Goal: Task Accomplishment & Management: Manage account settings

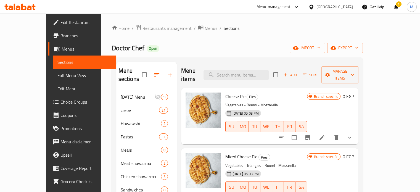
scroll to position [726, 0]
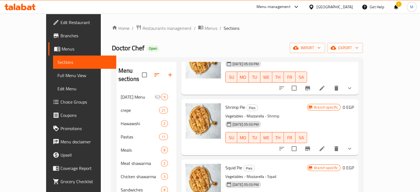
click at [290, 4] on div "Menu-management" at bounding box center [273, 7] width 34 height 7
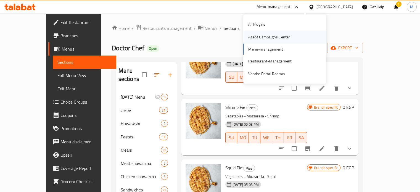
click at [268, 38] on div "Agent Campaigns Center" at bounding box center [269, 37] width 42 height 6
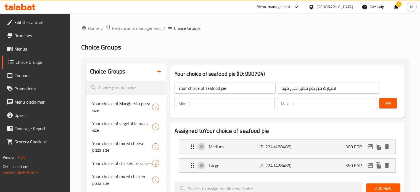
click at [290, 5] on div "Menu-management" at bounding box center [273, 7] width 34 height 7
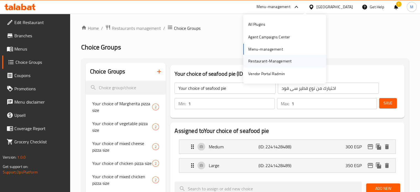
click at [266, 64] on div "Restaurant-Management" at bounding box center [269, 61] width 43 height 6
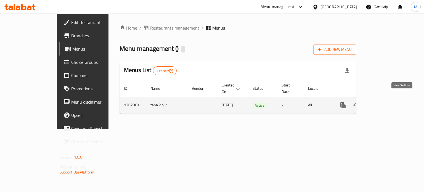
click at [386, 102] on icon "enhanced table" at bounding box center [382, 105] width 7 height 7
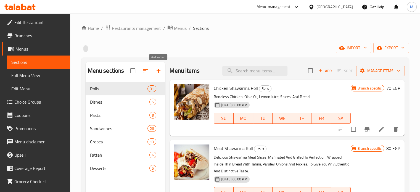
click at [158, 71] on icon "button" at bounding box center [158, 71] width 4 height 4
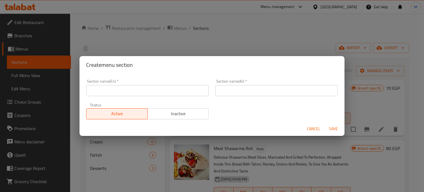
click at [172, 92] on input "text" at bounding box center [147, 90] width 122 height 11
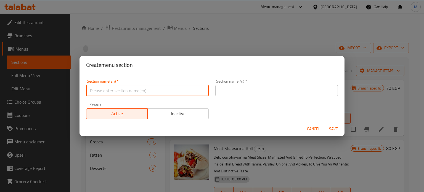
type input "Up To 40% Of"
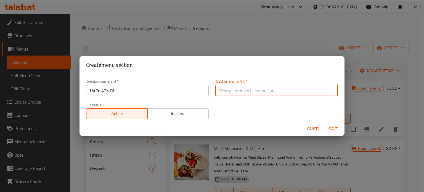
click at [247, 89] on input "text" at bounding box center [276, 90] width 122 height 11
type input "خصومات تصل إلى 40%"
click at [193, 112] on span "Inactive" at bounding box center [178, 114] width 57 height 8
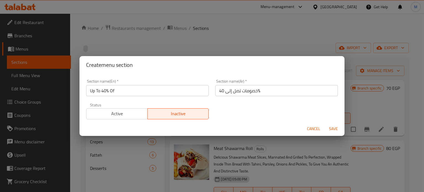
click at [338, 130] on span "Save" at bounding box center [333, 128] width 13 height 7
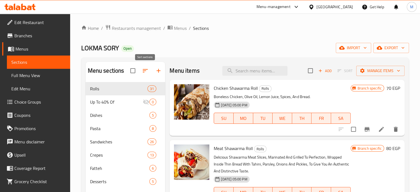
click at [142, 73] on icon "button" at bounding box center [145, 70] width 7 height 7
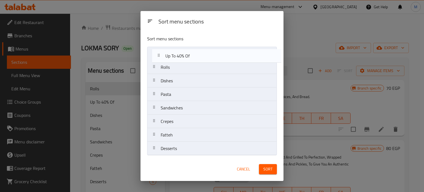
drag, startPoint x: 199, startPoint y: 73, endPoint x: 204, endPoint y: 57, distance: 16.1
click at [204, 58] on nav "Rolls Up To 40% Of Dishes Pasta Sandwiches Crepes Fatteh Desserts" at bounding box center [211, 101] width 129 height 109
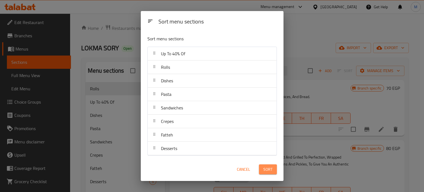
click at [269, 170] on span "Sort" at bounding box center [267, 169] width 9 height 7
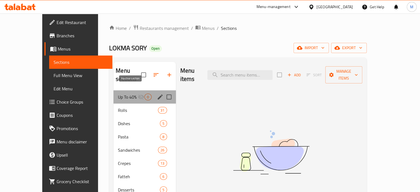
click at [138, 94] on icon "Menu sections" at bounding box center [141, 96] width 6 height 5
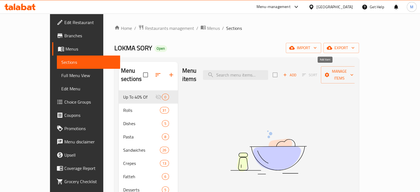
click at [297, 72] on span "Add" at bounding box center [289, 75] width 15 height 6
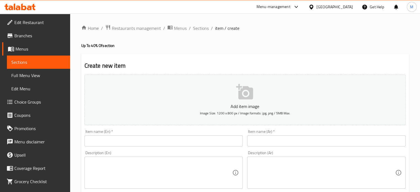
click at [274, 143] on input "text" at bounding box center [326, 140] width 158 height 11
paste input "عرض اتش"
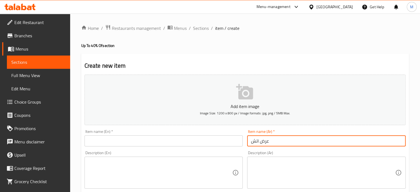
type input "عرض اتش"
click at [219, 140] on input "text" at bounding box center [163, 140] width 158 height 11
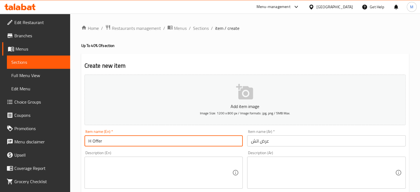
type input "H Offer"
click at [314, 175] on textarea at bounding box center [323, 172] width 144 height 26
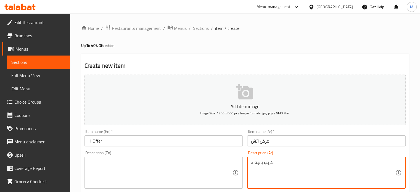
click at [263, 161] on textarea "3 كريب بانيه" at bounding box center [323, 172] width 144 height 26
type textarea "3 كريب بانيه"
click at [120, 172] on textarea at bounding box center [160, 172] width 144 height 26
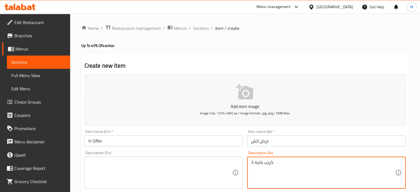
paste textarea "3 paneer crepes"
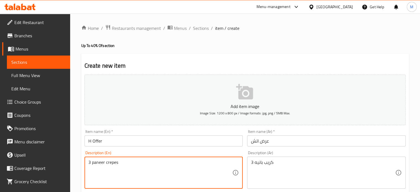
click at [105, 161] on textarea "3 paneer crepes" at bounding box center [160, 172] width 144 height 26
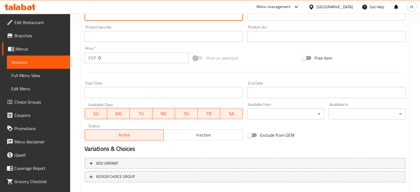
type textarea "3 pane crepes"
drag, startPoint x: 117, startPoint y: 60, endPoint x: 83, endPoint y: 61, distance: 34.2
click at [84, 61] on div "EGP 0 Price *" at bounding box center [136, 57] width 104 height 11
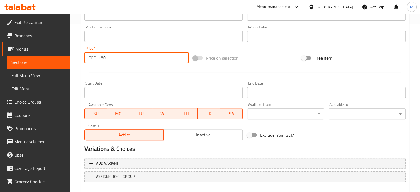
type input "180"
click at [278, 56] on div "Price on selection" at bounding box center [245, 57] width 108 height 15
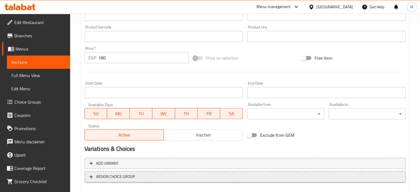
scroll to position [198, 0]
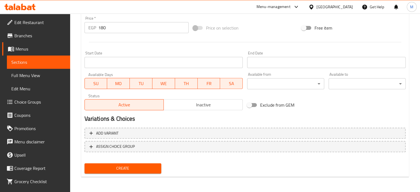
click at [142, 164] on button "Create" at bounding box center [122, 168] width 77 height 10
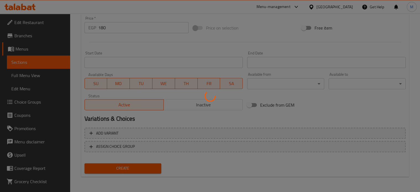
type input "0"
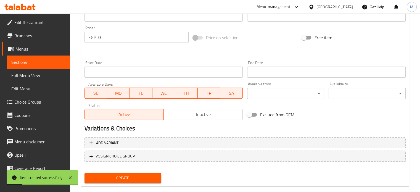
scroll to position [0, 0]
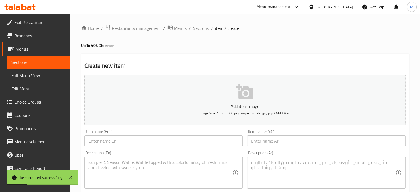
click at [274, 143] on input "text" at bounding box center [326, 140] width 158 height 11
paste input "عرض ال عزوه"
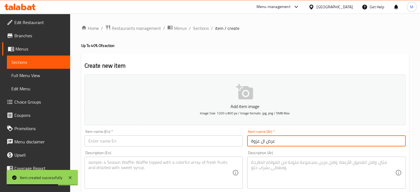
click at [259, 141] on input "عرض ال عزوة" at bounding box center [326, 140] width 158 height 11
type input "عرض العزوة"
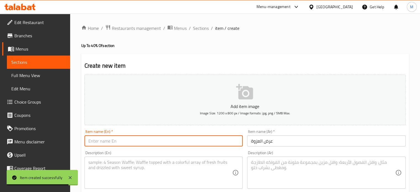
click at [223, 143] on input "text" at bounding box center [163, 140] width 158 height 11
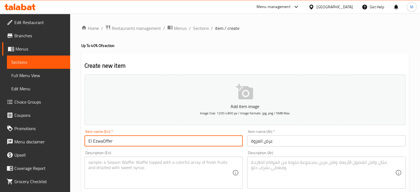
click at [102, 143] on input "El EzwaOffer" at bounding box center [163, 140] width 158 height 11
type input "El Ezwa Offer"
click at [282, 165] on textarea at bounding box center [323, 172] width 144 height 26
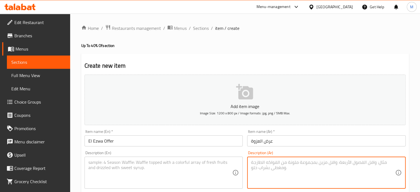
click at [289, 165] on textarea at bounding box center [323, 172] width 144 height 26
paste textarea "2حواوشي+2كفته فينو +كبده فينو"
click at [298, 163] on textarea "2حواوشي+2كفته فينو +كبده فينو" at bounding box center [323, 172] width 144 height 26
click at [296, 161] on textarea "2حواوشي +2كفته فينو +كبده فينو" at bounding box center [323, 172] width 144 height 26
click at [297, 164] on textarea "2حواوشي+2كفته فينو +كبده فينو" at bounding box center [323, 172] width 144 height 26
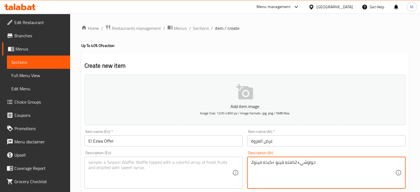
click at [297, 164] on textarea "2حواوشي+2كفته فينو +كبده فينو" at bounding box center [323, 172] width 144 height 26
paste textarea "حواوشي + 2 كفتة فينو + كبدة"
type textarea "2 حواوشي + 2 كفتة فينو + كبدة فينو"
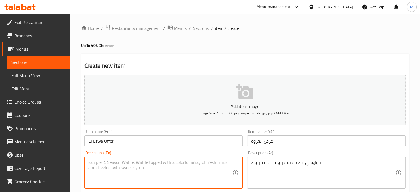
click at [138, 167] on textarea at bounding box center [160, 172] width 144 height 26
paste textarea "2 Hawawshi + 2 Kofta Fino + Liver Fino"
type textarea "2 Hawawshi + 2 Kofta Fino + Liver Fino"
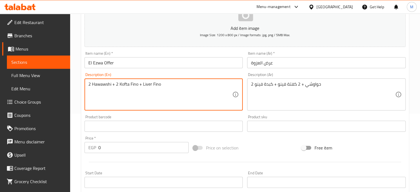
scroll to position [198, 0]
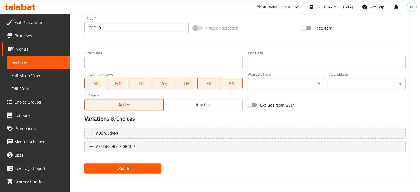
click at [83, 31] on div "Price   * EGP 0 Price *" at bounding box center [136, 24] width 108 height 21
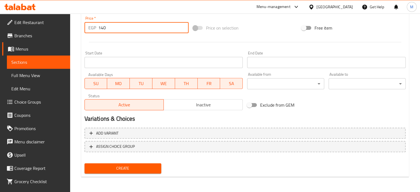
type input "140"
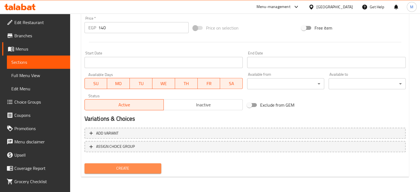
click at [122, 166] on span "Create" at bounding box center [123, 168] width 68 height 7
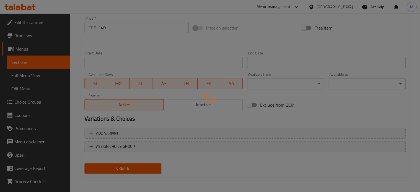
type input "0"
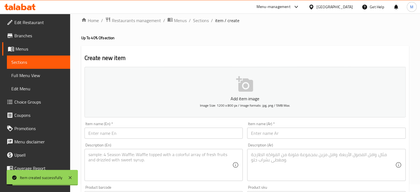
scroll to position [0, 0]
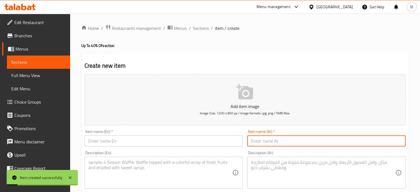
click at [278, 140] on input "text" at bounding box center [326, 140] width 158 height 11
paste input "عرض الفلافل"
type input "عرض الفلافل"
click at [188, 141] on input "text" at bounding box center [163, 140] width 158 height 11
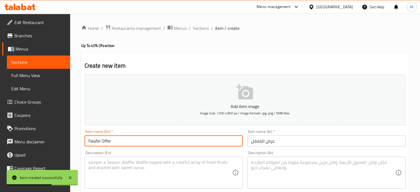
type input "Falafel Offer"
click at [313, 172] on textarea at bounding box center [323, 172] width 144 height 26
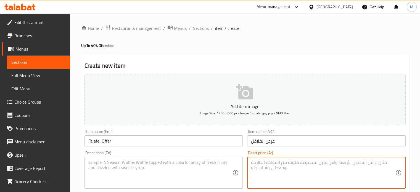
paste textarea "1رول طعميه كيري+1رول طعميه سجق أو بسطرمه"
click at [273, 167] on textarea "1رول طعميه كيري+1رول طعميه سجق أو بسطرمه" at bounding box center [323, 172] width 144 height 26
paste textarea "ة كيري + 1 رول طعمية سجق أو بسطرمة"
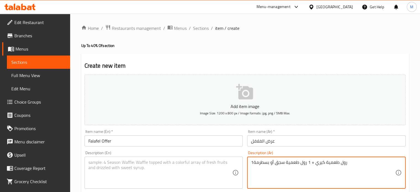
type textarea "1رول طعمية كيري + 1 رول طعمية سجق أو بسطرمة"
click at [151, 160] on textarea at bounding box center [160, 172] width 144 height 26
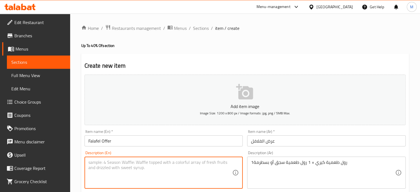
paste textarea "1 Kiri falafel roll + 1 sausage or pastrami falafel roll"
type textarea "1 Kiri falafel roll + 1 sausage or pastrami falafel roll"
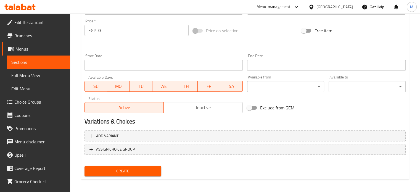
scroll to position [198, 0]
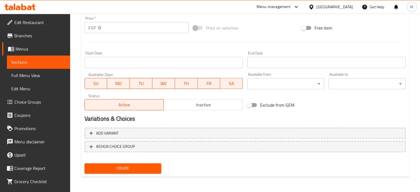
click at [95, 28] on div "EGP 0 Price *" at bounding box center [136, 27] width 104 height 11
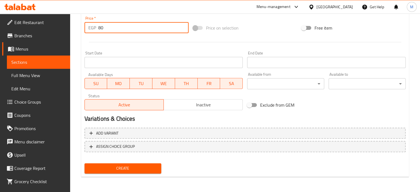
type input "80"
click at [269, 28] on div "Price on selection" at bounding box center [245, 27] width 108 height 15
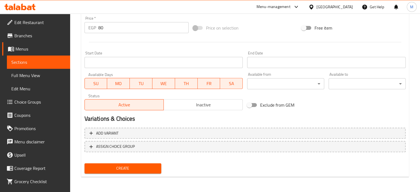
click at [126, 169] on span "Create" at bounding box center [123, 168] width 68 height 7
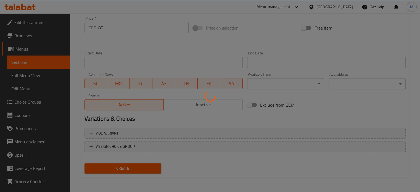
type input "0"
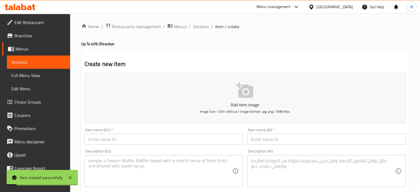
scroll to position [0, 0]
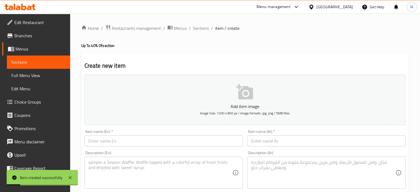
click at [279, 143] on input "text" at bounding box center [326, 140] width 158 height 11
paste input "عرض لقمه سوري"
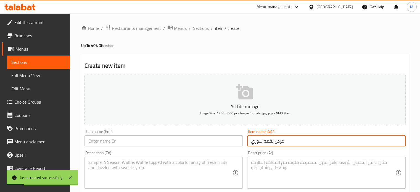
type input "عرض لقمه سوري"
click at [187, 141] on input "text" at bounding box center [163, 140] width 158 height 11
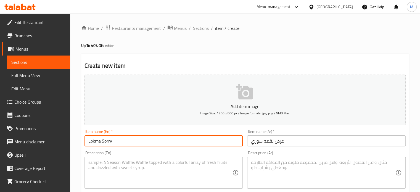
click at [310, 168] on textarea at bounding box center [323, 172] width 144 height 26
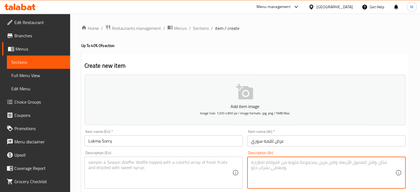
click at [146, 170] on textarea at bounding box center [160, 172] width 144 height 26
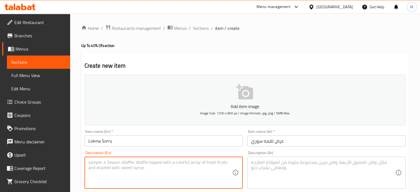
click at [155, 142] on input "Lokma Sorry" at bounding box center [163, 140] width 158 height 11
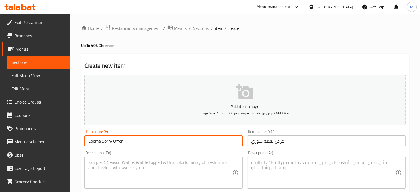
type input "Lokma Sorry Offer"
click at [264, 143] on input "عرض لقمه سوري" at bounding box center [326, 140] width 158 height 11
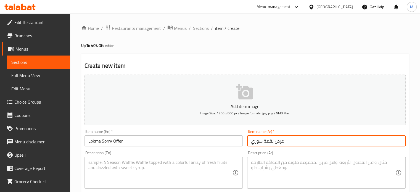
type input "عرض لقمة سوري"
click at [281, 166] on textarea at bounding box center [323, 172] width 144 height 26
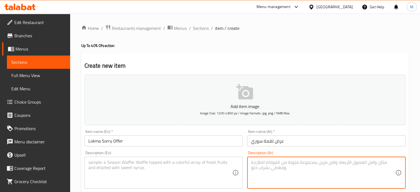
paste textarea "1 فتة ريزو + 1 رول سجق + 1 رول بطاطس"
type textarea "1 فتة ريزو + 1 رول سجق + 1 رول بطاطس"
click at [185, 167] on textarea at bounding box center [160, 172] width 144 height 26
paste textarea "1 Rizo Fatteh + 1 Sausage Roll + 1 Potato Roll"
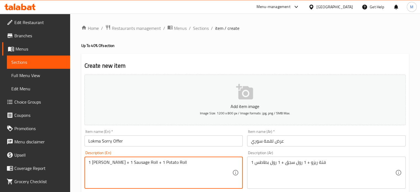
type textarea "1 Rizo Fatteh + 1 Sausage Roll + 1 Potato Roll"
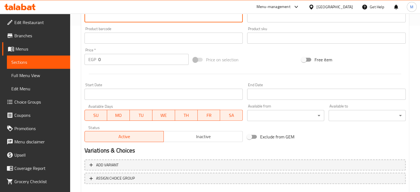
scroll to position [198, 0]
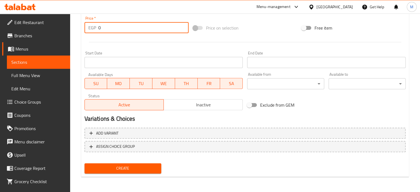
drag, startPoint x: 108, startPoint y: 29, endPoint x: 84, endPoint y: 28, distance: 23.7
click at [90, 30] on div "EGP 0 Price *" at bounding box center [136, 27] width 104 height 11
type input "155"
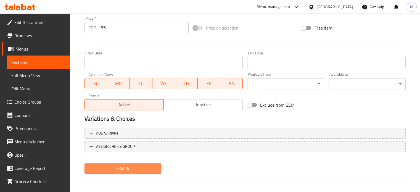
click at [137, 168] on span "Create" at bounding box center [123, 168] width 68 height 7
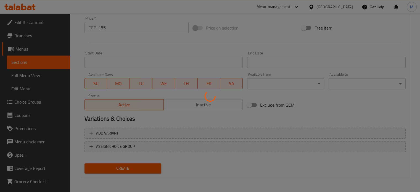
type input "0"
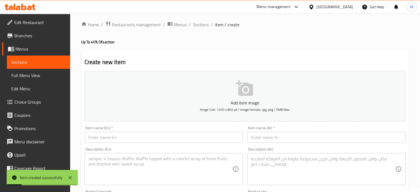
scroll to position [0, 0]
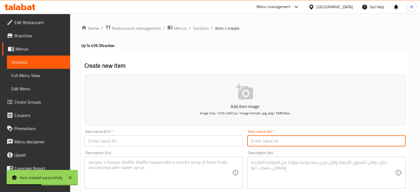
click at [287, 144] on input "text" at bounding box center [326, 140] width 158 height 11
paste input "عرض الصحاب"
type input "عرض الصحاب"
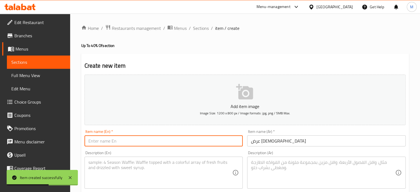
click at [178, 143] on input "text" at bounding box center [163, 140] width 158 height 11
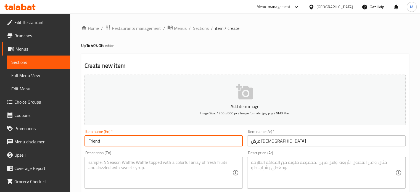
type input "Friends Offer"
click at [275, 168] on textarea at bounding box center [323, 172] width 144 height 26
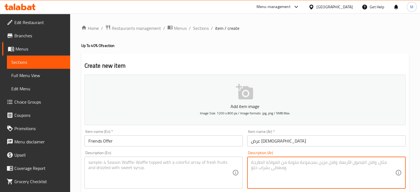
click at [277, 161] on textarea at bounding box center [323, 172] width 144 height 26
paste textarea "4 رول بانيه علي بطاطس"
type textarea "4 رول بانيه علي بطاطس"
click at [153, 178] on textarea at bounding box center [160, 172] width 144 height 26
paste textarea "4 breaded rolls on potatoes"
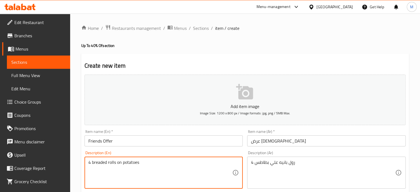
click at [100, 161] on textarea "4 breaded rolls on potatoes" at bounding box center [160, 172] width 144 height 26
click at [114, 163] on textarea "4 Pane rolls on potatoes" at bounding box center [160, 172] width 144 height 26
type textarea "4 Pane rolls with potatoes"
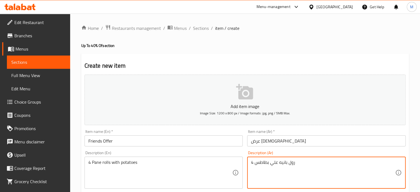
click at [276, 164] on textarea "4 رول بانيه علي بطاطس" at bounding box center [323, 172] width 144 height 26
type textarea "4 رول بانيه علي بطاطس"
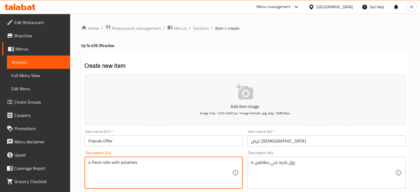
click at [115, 165] on textarea "4 Pane rolls with potatoes" at bounding box center [160, 172] width 144 height 26
type textarea "4 Pane rolls and potatoes"
click at [272, 163] on textarea "4 رول بانيه علي بطاطس" at bounding box center [323, 172] width 144 height 26
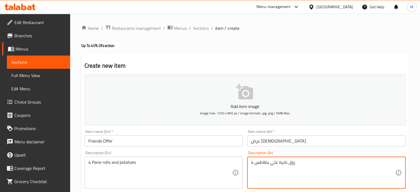
click at [276, 162] on textarea "4 رول بانيه علي بطاطس" at bounding box center [323, 172] width 144 height 26
click at [298, 161] on textarea "4 رول بانيه علي بطاطس" at bounding box center [323, 172] width 144 height 26
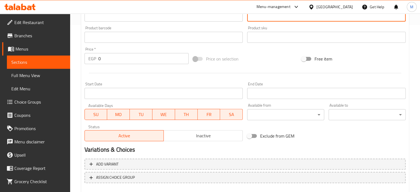
scroll to position [198, 0]
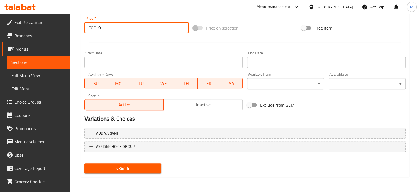
drag, startPoint x: 106, startPoint y: 23, endPoint x: 92, endPoint y: 28, distance: 14.3
click at [97, 27] on div "EGP 0 Price *" at bounding box center [136, 27] width 104 height 11
type input "155"
click at [277, 23] on div "Price on selection" at bounding box center [245, 27] width 108 height 15
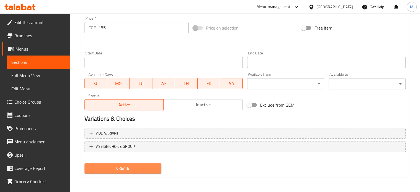
click at [130, 169] on span "Create" at bounding box center [123, 168] width 68 height 7
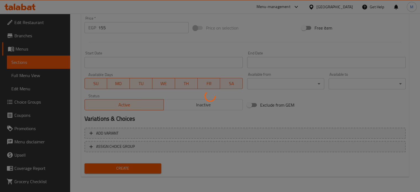
type input "0"
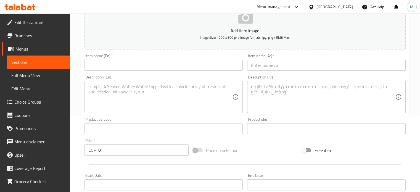
scroll to position [0, 0]
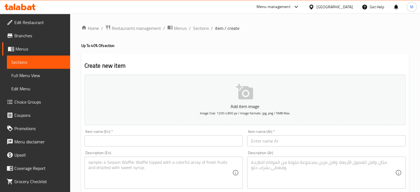
click at [266, 140] on input "text" at bounding box center [326, 140] width 158 height 11
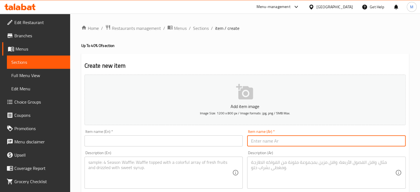
paste input "عرض العيله"
type input "عرض العيلة"
click at [204, 143] on input "text" at bounding box center [163, 140] width 158 height 11
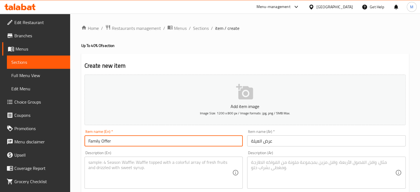
type input "Family Offer"
click at [278, 167] on textarea at bounding box center [323, 172] width 144 height 26
click at [199, 139] on input "Family Offer" at bounding box center [163, 140] width 158 height 11
click at [291, 137] on input "عرض العيلة" at bounding box center [326, 140] width 158 height 11
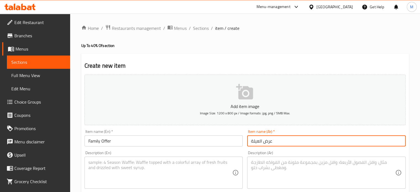
click at [193, 165] on textarea at bounding box center [160, 172] width 144 height 26
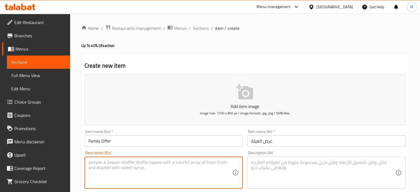
click at [271, 166] on textarea at bounding box center [323, 172] width 144 height 26
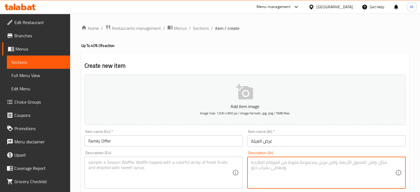
click at [267, 169] on textarea at bounding box center [323, 172] width 144 height 26
click at [273, 166] on textarea at bounding box center [323, 172] width 144 height 26
paste textarea "1 فتة ريزو + 1 فتة بانيه + 1 فتة سجق +1 فتة شاورما فراخ"
type textarea "1 فتة ريزو + 1 فتة بانيه + 1 فتة سجق +1 فتة شاورما فراخ"
click at [155, 167] on textarea at bounding box center [160, 172] width 144 height 26
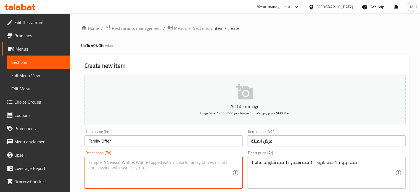
paste textarea "1 فتة ريزو + 1 فتة بانيه + 1 فتة سجق +1 فتة شاورما فراخ"
type textarea "1 فتة ريزو + 1 فتة بانيه + 1 فتة سجق +1 فتة شاورما فراخ"
click at [299, 162] on textarea "1 فتة ريزو + 1 فتة بانيه + 1 فتة سجق +1 فتة شاورما فراخ" at bounding box center [323, 172] width 144 height 26
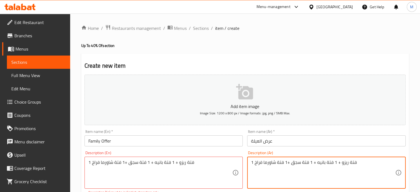
click at [298, 162] on textarea "1 فتة ريزو + 1 فتة بانيه + 1 فتة سجق +1 فتة شاورما فراخ" at bounding box center [323, 172] width 144 height 26
click at [299, 162] on textarea "1 فتة ريزو + 1 فتة بانيه + 1 فتة سجق +1 فتة شاورما فراخ" at bounding box center [323, 172] width 144 height 26
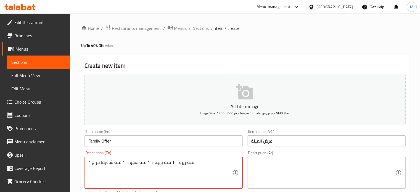
click at [179, 162] on textarea "1 فتة ريزو + 1 فتة بانيه + 1 فتة سجق +1 فتة شاورما فراخ" at bounding box center [160, 172] width 144 height 26
paste textarea "Rizo Fatta + 1 Bani Fatta + 1 Sausage Fatta + 1 Chicken Shawarma Fatta"
type textarea "1 Rizo Fatta + 1 Bani Fatta + 1 Sausage Fatta + 1 Chicken Shawarma Fatta"
click at [294, 169] on textarea at bounding box center [323, 172] width 144 height 26
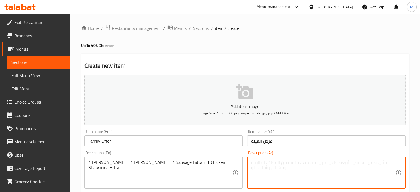
paste textarea "1 فتة ريزو + 1 فتة بانيه + 1 فتة سجق +1 فتة شاورما فراخ"
type textarea "1 فتة ريزو + 1 فتة بانيه + 1 فتة سجق +1 فتة شاورما فراخ"
click at [123, 162] on textarea "1 Rizo Fatta + 1 Bani Fatta + 1 Sausage Fatta + 1 Chicken Shawarma Fatta" at bounding box center [160, 172] width 144 height 26
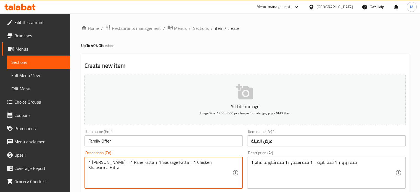
type textarea "1 Rizo Fatta + 1 Pane Fatta + 1 Sausage Fatta + 1 Chicken Shawarma Fatta"
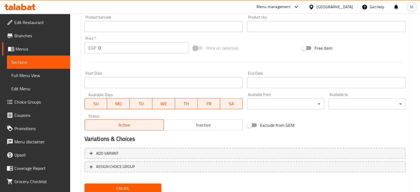
scroll to position [198, 0]
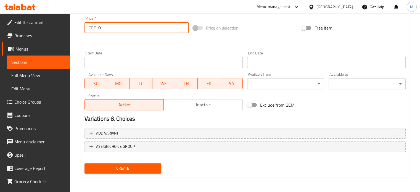
drag, startPoint x: 105, startPoint y: 25, endPoint x: 86, endPoint y: 26, distance: 19.9
click at [91, 28] on div "EGP 0 Price *" at bounding box center [136, 27] width 104 height 11
type input "350"
click at [135, 172] on button "Create" at bounding box center [122, 168] width 77 height 10
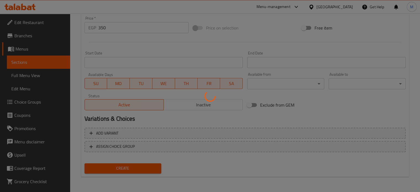
type input "0"
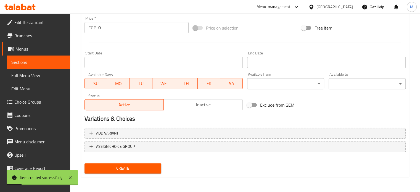
scroll to position [0, 0]
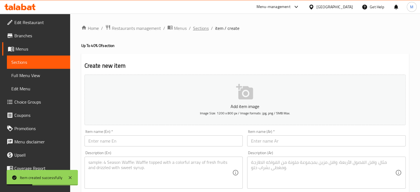
click at [200, 29] on span "Sections" at bounding box center [201, 28] width 16 height 7
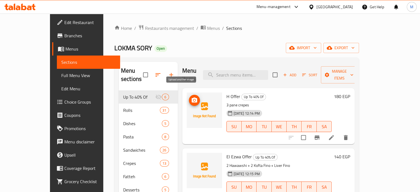
click at [191, 97] on icon "upload picture" at bounding box center [194, 99] width 6 height 5
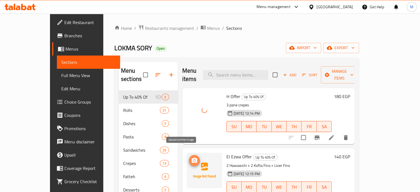
click at [191, 157] on icon "upload picture" at bounding box center [194, 159] width 6 height 5
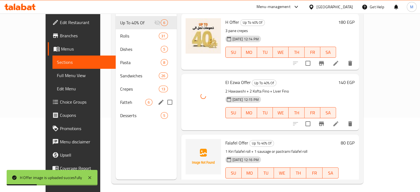
scroll to position [77, 0]
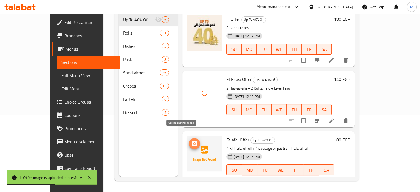
click at [189, 139] on button "upload picture" at bounding box center [194, 143] width 11 height 11
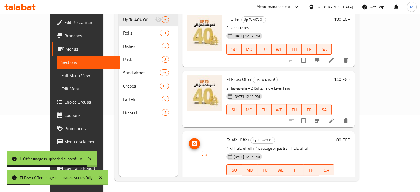
scroll to position [168, 0]
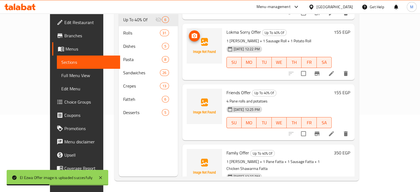
click at [191, 33] on icon "upload picture" at bounding box center [194, 36] width 7 height 7
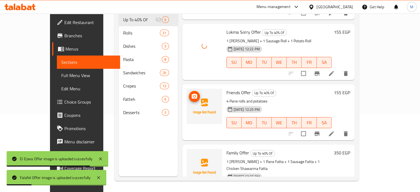
click at [191, 94] on icon "upload picture" at bounding box center [194, 96] width 6 height 5
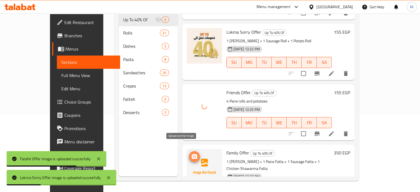
click at [191, 153] on icon "upload picture" at bounding box center [194, 156] width 7 height 7
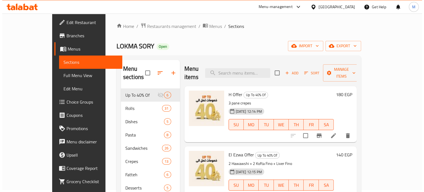
scroll to position [0, 0]
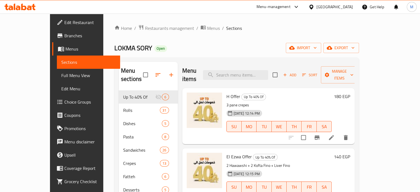
click at [64, 102] on span "Choice Groups" at bounding box center [89, 101] width 51 height 7
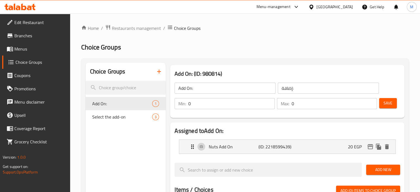
click at [161, 72] on icon "button" at bounding box center [159, 72] width 4 height 4
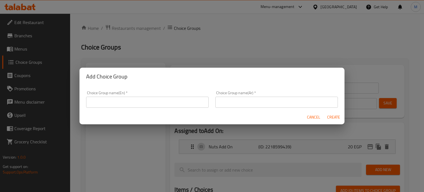
click at [244, 100] on input "text" at bounding box center [276, 102] width 122 height 11
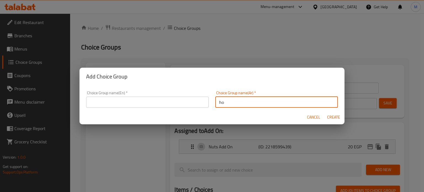
type input "h"
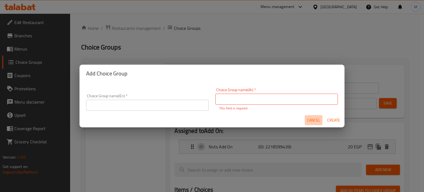
click at [313, 118] on span "Cancel" at bounding box center [313, 120] width 13 height 7
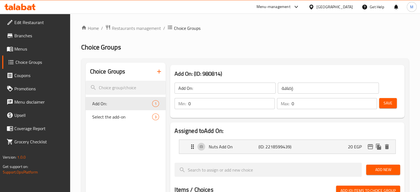
click at [154, 71] on button "button" at bounding box center [158, 71] width 13 height 13
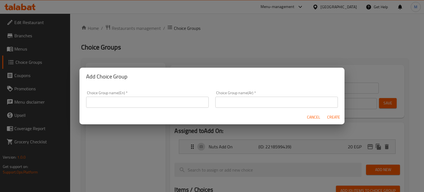
click at [236, 100] on input "text" at bounding box center [276, 102] width 122 height 11
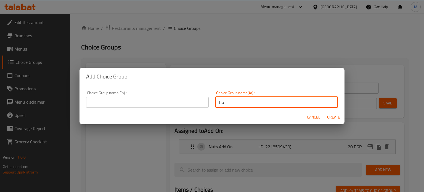
type input "h"
type input "اختيارك من"
click at [185, 102] on input "text" at bounding box center [147, 102] width 122 height 11
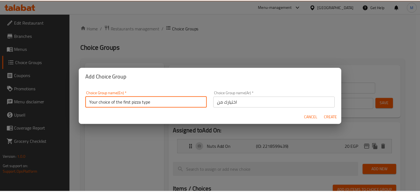
scroll to position [2, 0]
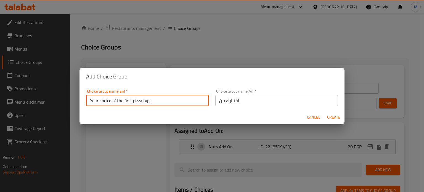
drag, startPoint x: 155, startPoint y: 101, endPoint x: 116, endPoint y: 106, distance: 38.6
click at [116, 106] on div "Choice Group name(En)   * Your choice of the first pizza type Choice Group name…" at bounding box center [147, 97] width 129 height 23
type input "Your choice of"
click at [331, 119] on span "Create" at bounding box center [333, 117] width 13 height 7
type input "Your choice of"
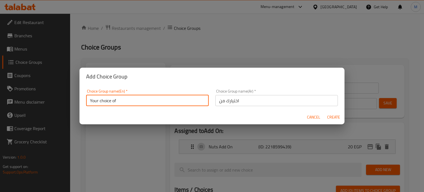
type input "اختيارك من"
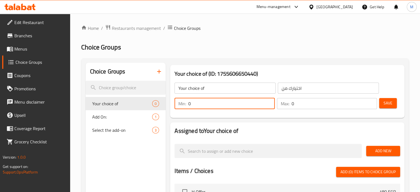
drag, startPoint x: 186, startPoint y: 104, endPoint x: 178, endPoint y: 105, distance: 8.0
click at [180, 105] on div "Min: 0 ​" at bounding box center [224, 103] width 100 height 11
type input "1"
drag, startPoint x: 295, startPoint y: 105, endPoint x: 287, endPoint y: 105, distance: 8.3
click at [288, 105] on div "Max: 0 ​" at bounding box center [327, 103] width 100 height 11
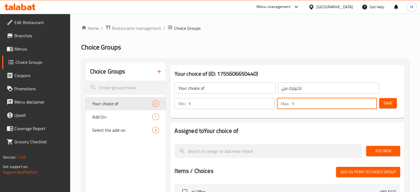
type input "1"
click at [386, 152] on span "Add New" at bounding box center [382, 150] width 25 height 7
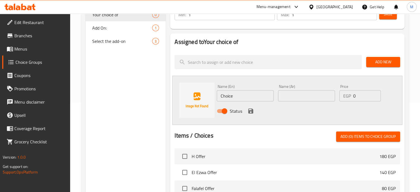
scroll to position [100, 0]
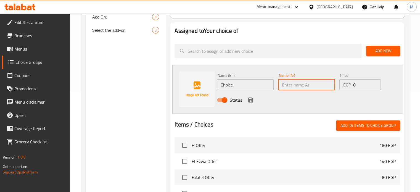
click at [318, 87] on input "text" at bounding box center [306, 84] width 57 height 11
type input "سجق"
click at [238, 82] on input "Choice" at bounding box center [245, 84] width 57 height 11
click at [238, 81] on input "Choice" at bounding box center [245, 84] width 57 height 11
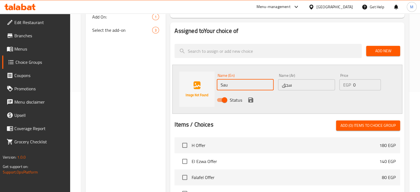
type input "Sausage"
click at [249, 99] on icon "save" at bounding box center [250, 99] width 5 height 5
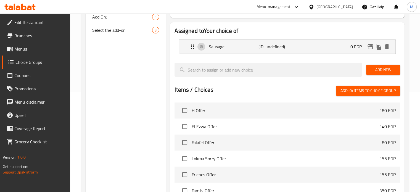
click at [383, 69] on span "Add New" at bounding box center [382, 69] width 25 height 7
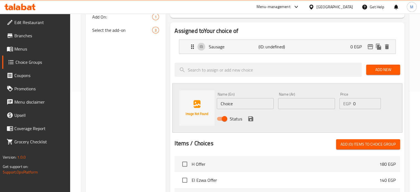
click at [313, 106] on input "text" at bounding box center [306, 103] width 57 height 11
type input "f"
click at [284, 106] on input "بسطرمة" at bounding box center [306, 103] width 57 height 11
type input "بسطرمة"
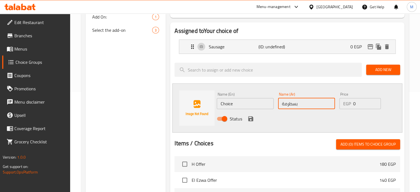
click at [242, 105] on input "Choice" at bounding box center [245, 103] width 57 height 11
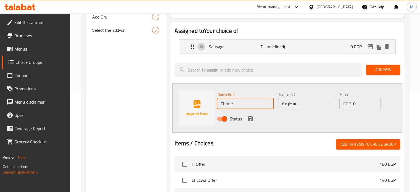
click at [242, 105] on input "Choice" at bounding box center [245, 103] width 57 height 11
paste input "Pastrami"
type input "Pastrami"
click at [301, 135] on div at bounding box center [286, 137] width 225 height 4
click at [249, 118] on icon "save" at bounding box center [250, 118] width 5 height 5
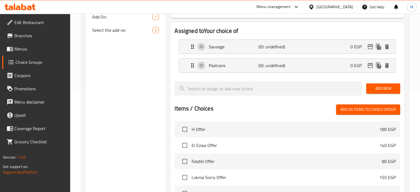
scroll to position [0, 0]
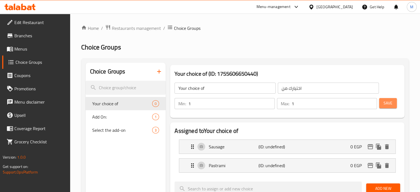
click at [389, 106] on span "Save" at bounding box center [387, 103] width 9 height 7
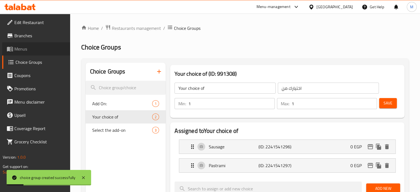
click at [21, 49] on span "Menus" at bounding box center [39, 49] width 51 height 7
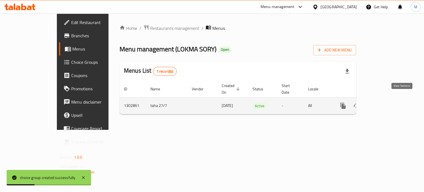
click at [386, 102] on icon "enhanced table" at bounding box center [382, 105] width 7 height 7
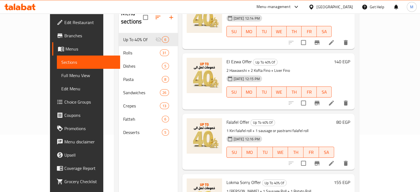
scroll to position [61, 0]
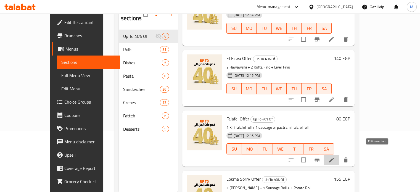
click at [333, 157] on icon at bounding box center [331, 159] width 5 height 5
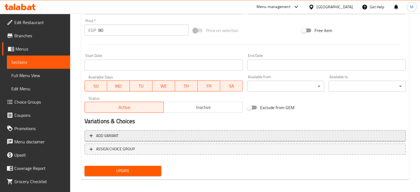
scroll to position [205, 0]
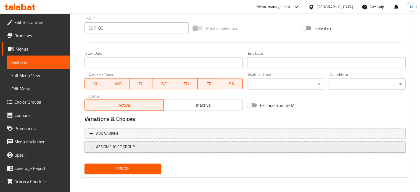
click at [129, 146] on span "ASSIGN CHOICE GROUP" at bounding box center [115, 146] width 39 height 7
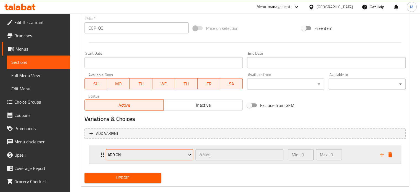
click at [138, 155] on span "Add On:" at bounding box center [150, 154] width 84 height 7
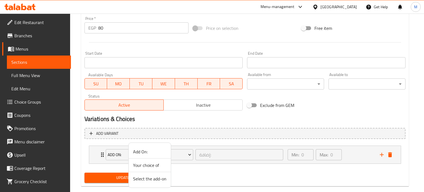
click at [145, 165] on span "Your choice of" at bounding box center [149, 165] width 33 height 7
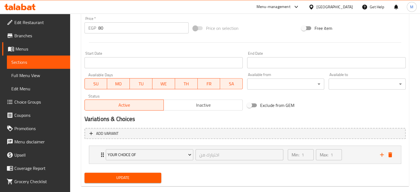
click at [130, 176] on span "Update" at bounding box center [123, 177] width 68 height 7
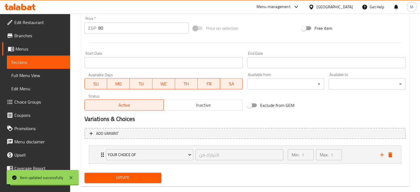
scroll to position [0, 0]
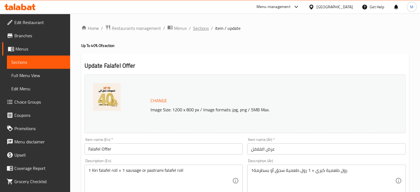
click at [202, 29] on span "Sections" at bounding box center [201, 28] width 16 height 7
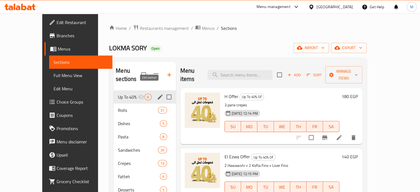
click at [157, 94] on icon "edit" at bounding box center [160, 97] width 7 height 7
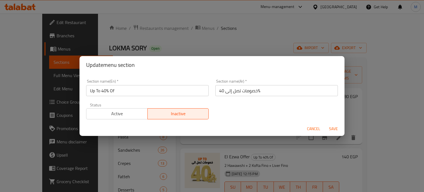
click at [119, 113] on span "Active" at bounding box center [117, 114] width 57 height 8
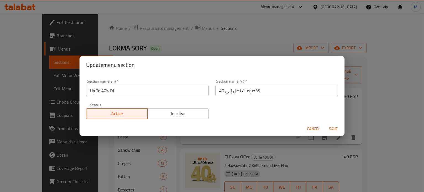
click at [333, 129] on span "Save" at bounding box center [333, 128] width 13 height 7
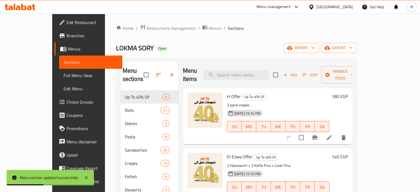
click at [290, 6] on div "Menu-management" at bounding box center [273, 7] width 34 height 7
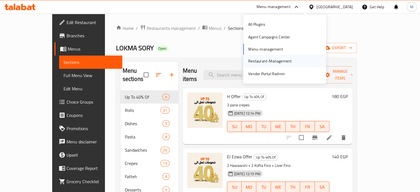
click at [260, 62] on div "Restaurant-Management" at bounding box center [269, 61] width 43 height 6
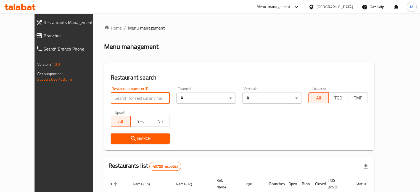
click at [124, 97] on input "search" at bounding box center [140, 97] width 59 height 11
paste input "767477"
click button "Search" at bounding box center [140, 138] width 59 height 10
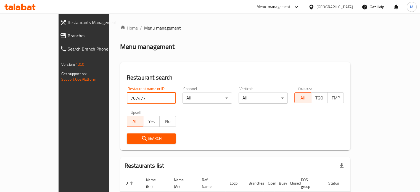
click at [131, 139] on span "Search" at bounding box center [151, 138] width 41 height 7
click at [127, 96] on input "767477" at bounding box center [151, 97] width 49 height 11
paste input "Sea shell"
type input "Sea shell"
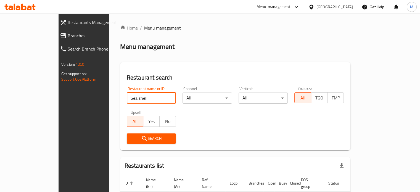
click button "Search" at bounding box center [151, 138] width 49 height 10
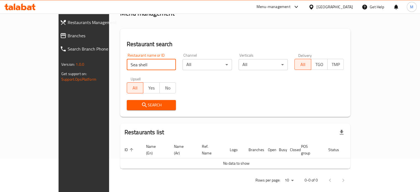
click at [156, 64] on input "Sea shell" at bounding box center [151, 64] width 49 height 11
click at [135, 67] on input "search" at bounding box center [151, 64] width 49 height 11
paste input "767477"
click button "Search" at bounding box center [151, 105] width 49 height 10
click at [120, 71] on div "Restaurant search Restaurant name or ID 767477 Restaurant name or ID Channel Al…" at bounding box center [235, 73] width 230 height 88
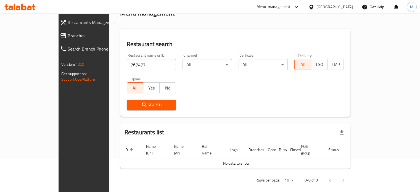
click at [127, 65] on input "767477" at bounding box center [151, 64] width 49 height 11
click button "Search" at bounding box center [151, 105] width 49 height 10
click at [137, 102] on span "Search" at bounding box center [151, 105] width 41 height 7
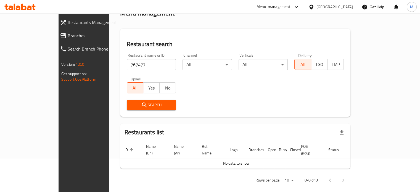
click at [136, 102] on span "Search" at bounding box center [151, 105] width 41 height 7
click at [127, 66] on input "767477" at bounding box center [151, 64] width 49 height 11
paste input "6959924"
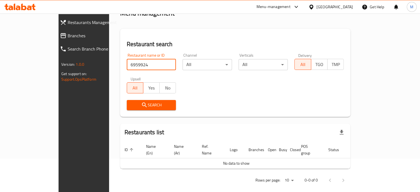
type input "6959924"
click button "Search" at bounding box center [151, 105] width 49 height 10
click at [156, 63] on input "6959924" at bounding box center [151, 64] width 49 height 11
paste input "695924"
type input "695924"
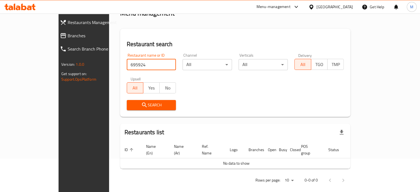
click button "Search" at bounding box center [151, 105] width 49 height 10
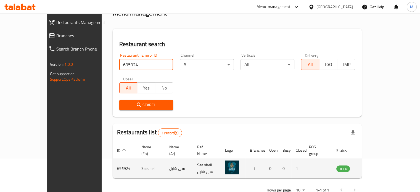
click at [370, 167] on icon "enhanced table" at bounding box center [370, 168] width 2 height 2
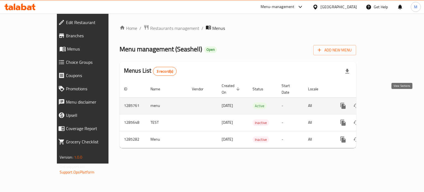
click at [386, 102] on icon "enhanced table" at bounding box center [382, 105] width 7 height 7
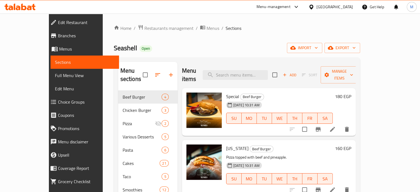
click at [167, 71] on icon "button" at bounding box center [170, 74] width 7 height 7
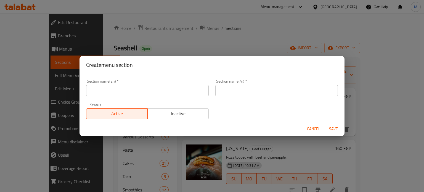
click at [240, 89] on input "text" at bounding box center [276, 90] width 122 height 11
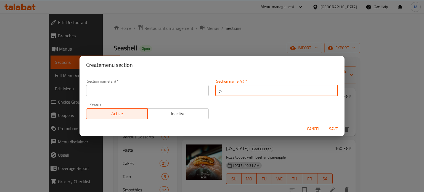
type input ";"
type input "كريب"
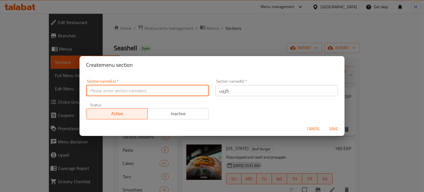
click at [148, 90] on input "text" at bounding box center [147, 90] width 122 height 11
type input "Crepes"
click at [335, 129] on span "Save" at bounding box center [333, 128] width 13 height 7
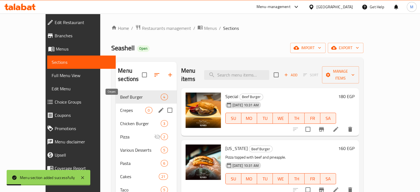
click at [120, 107] on span "Crepes" at bounding box center [132, 110] width 25 height 7
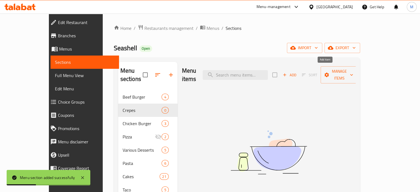
click at [297, 72] on span "Add" at bounding box center [289, 75] width 15 height 6
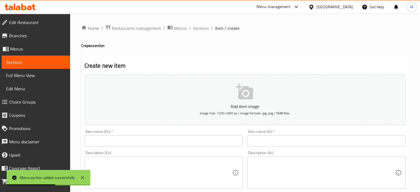
click at [270, 143] on input "text" at bounding box center [326, 140] width 158 height 11
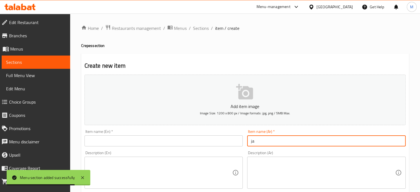
type input "j"
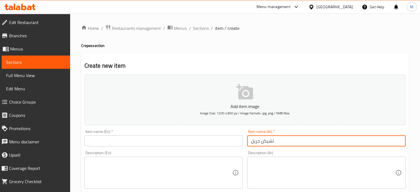
click at [269, 143] on input "تشيكن جريل" at bounding box center [326, 140] width 158 height 11
type input "تشيكن جريل"
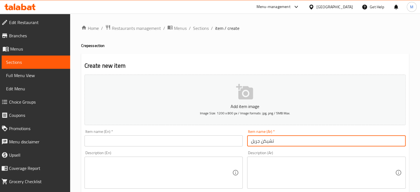
click at [148, 140] on input "text" at bounding box center [163, 140] width 158 height 11
paste input "Chicken Grill"
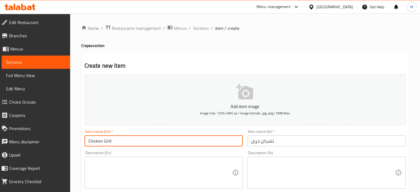
type input "Chicken Grill"
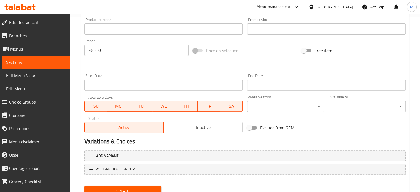
scroll to position [198, 0]
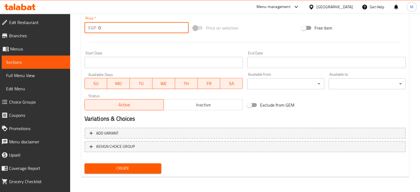
drag, startPoint x: 99, startPoint y: 28, endPoint x: 94, endPoint y: 29, distance: 5.8
click at [94, 29] on div "EGP 0 Price *" at bounding box center [136, 27] width 104 height 11
type input "110"
click at [124, 165] on span "Create" at bounding box center [123, 168] width 68 height 7
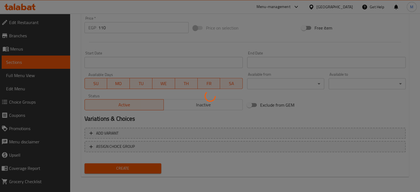
type input "0"
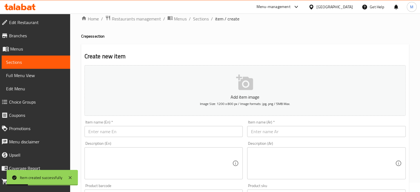
scroll to position [0, 0]
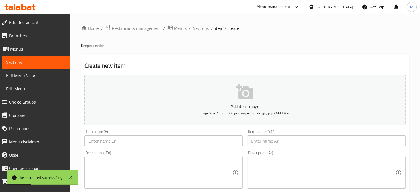
click at [277, 140] on input "text" at bounding box center [326, 140] width 158 height 11
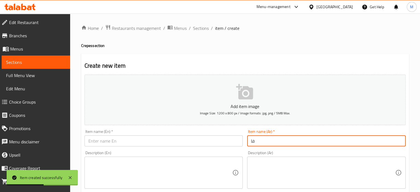
type input "ف"
click at [277, 140] on input "فاهيتا" at bounding box center [326, 140] width 158 height 11
type input "فاهيتا"
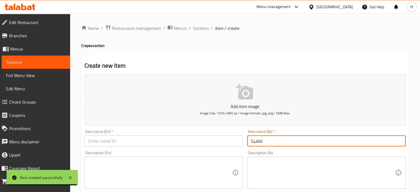
click at [152, 146] on input "text" at bounding box center [163, 140] width 158 height 11
paste input "Fajita"
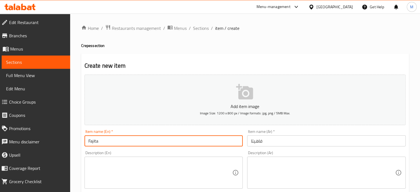
type input "Fajita"
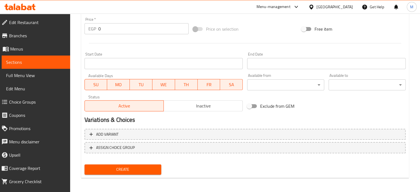
scroll to position [198, 0]
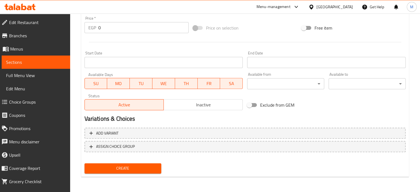
click at [94, 30] on div "EGP 0 Price *" at bounding box center [136, 27] width 104 height 11
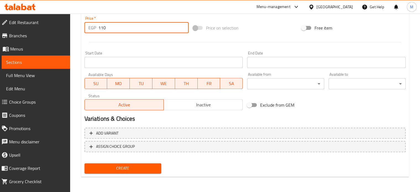
type input "110"
click at [128, 169] on span "Create" at bounding box center [123, 168] width 68 height 7
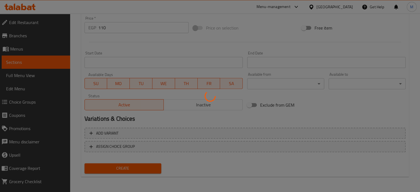
type input "0"
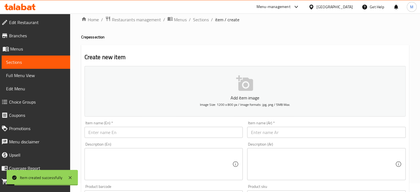
scroll to position [0, 0]
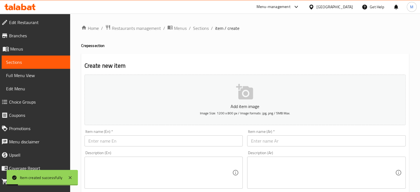
click at [285, 141] on input "text" at bounding box center [326, 140] width 158 height 11
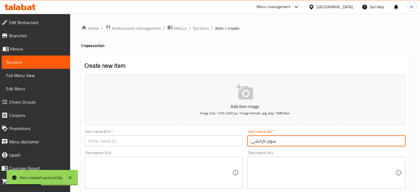
click at [284, 141] on input "سوبر كرانشى" at bounding box center [326, 140] width 158 height 11
type input "سوبر كرانشى"
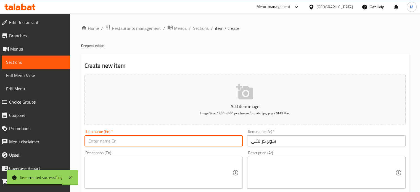
click at [147, 137] on input "text" at bounding box center [163, 140] width 158 height 11
paste input "Super Crunchy"
type input "Super Crunchy"
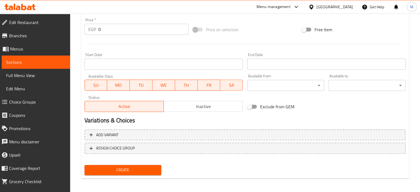
scroll to position [198, 0]
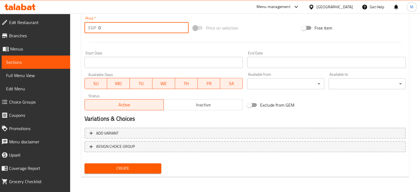
drag, startPoint x: 99, startPoint y: 30, endPoint x: 93, endPoint y: 31, distance: 6.1
click at [95, 31] on div "EGP 0 Price *" at bounding box center [136, 27] width 104 height 11
type input "135"
click at [146, 171] on span "Create" at bounding box center [123, 168] width 68 height 7
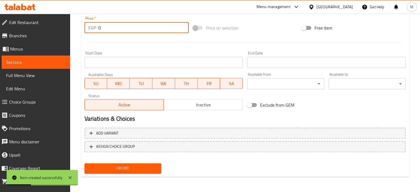
drag, startPoint x: 99, startPoint y: 28, endPoint x: 88, endPoint y: 26, distance: 11.7
click at [92, 27] on div "EGP 0 Price *" at bounding box center [136, 27] width 104 height 11
type input "125"
click at [278, 36] on div at bounding box center [244, 42] width 325 height 14
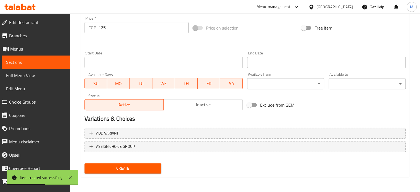
scroll to position [30, 0]
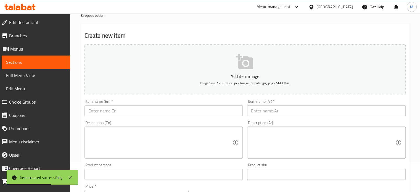
click at [276, 113] on input "text" at bounding box center [326, 110] width 158 height 11
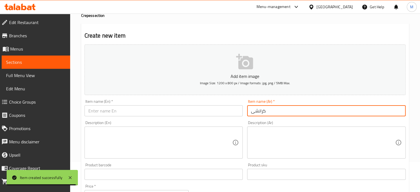
type input "كرانشى"
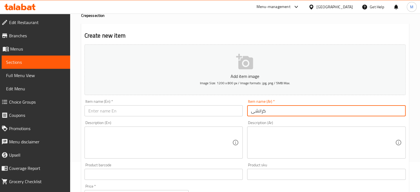
click at [133, 109] on input "text" at bounding box center [163, 110] width 158 height 11
paste input "Crunchy"
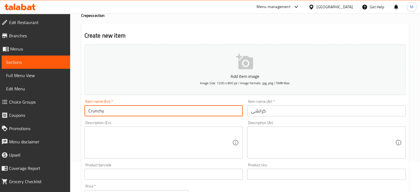
scroll to position [198, 0]
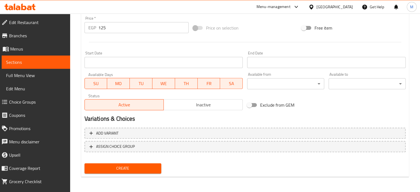
type input "Crunchy"
click at [128, 167] on span "Create" at bounding box center [123, 168] width 68 height 7
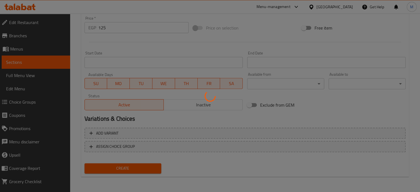
type input "0"
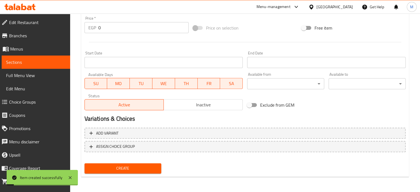
scroll to position [30, 0]
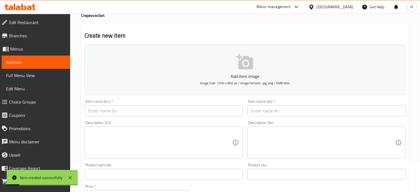
click at [282, 111] on input "text" at bounding box center [326, 110] width 158 height 11
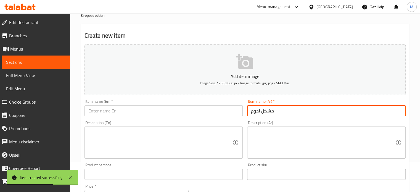
click at [285, 111] on input "مشكل لحوم" at bounding box center [326, 110] width 158 height 11
type input "مشكل لحوم"
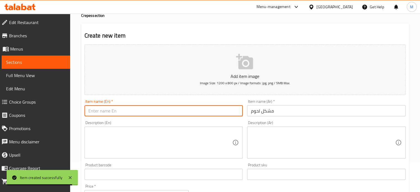
click at [118, 107] on input "text" at bounding box center [163, 110] width 158 height 11
paste input "Meat problem"
click at [107, 114] on input "Meat problem" at bounding box center [163, 110] width 158 height 11
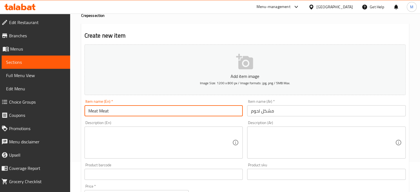
type input "Meat Meat"
click at [273, 133] on textarea at bounding box center [323, 142] width 144 height 26
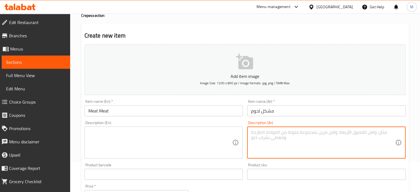
scroll to position [198, 0]
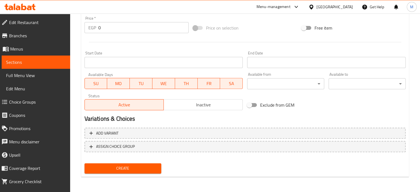
drag, startPoint x: 103, startPoint y: 27, endPoint x: 98, endPoint y: 27, distance: 5.8
click at [98, 27] on input "0" at bounding box center [143, 27] width 90 height 11
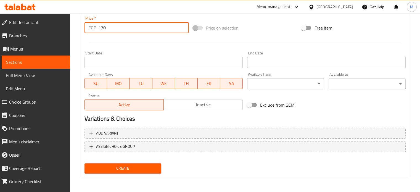
type input "170"
click at [124, 168] on span "Create" at bounding box center [123, 168] width 68 height 7
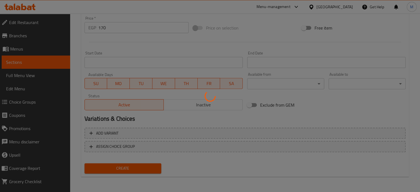
type input "0"
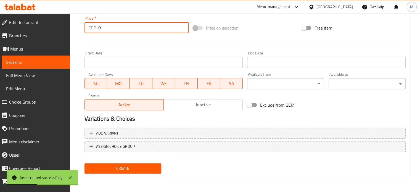
drag, startPoint x: 100, startPoint y: 29, endPoint x: 91, endPoint y: 28, distance: 9.1
click at [92, 28] on div "EGP 0 Price *" at bounding box center [136, 27] width 104 height 11
type input "140"
click at [281, 30] on div "Price on selection" at bounding box center [245, 27] width 108 height 15
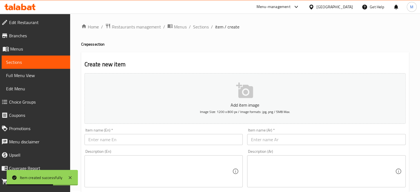
scroll to position [0, 0]
click at [277, 140] on input "text" at bounding box center [326, 140] width 158 height 11
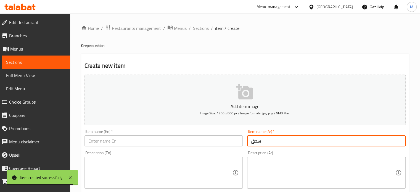
type input "سجق"
click at [182, 141] on input "text" at bounding box center [163, 140] width 158 height 11
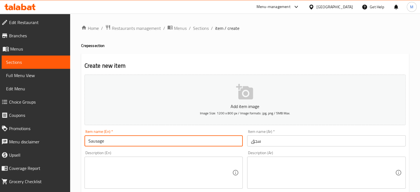
type input "Sausage"
click at [203, 167] on textarea at bounding box center [160, 172] width 144 height 26
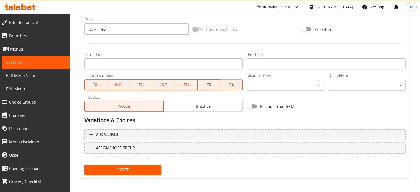
scroll to position [198, 0]
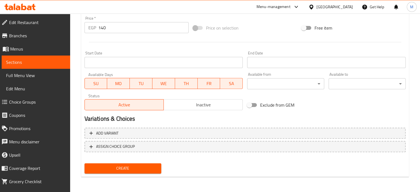
click at [147, 171] on span "Create" at bounding box center [123, 168] width 68 height 7
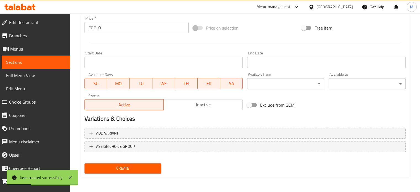
click at [96, 27] on div "EGP 0 Price *" at bounding box center [136, 27] width 104 height 11
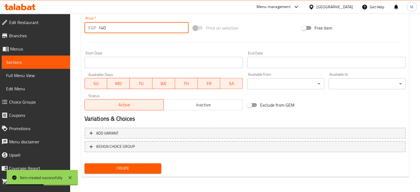
type input "140"
click at [249, 31] on div "Price on selection" at bounding box center [245, 27] width 108 height 15
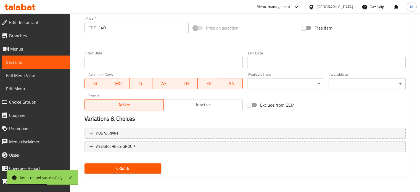
scroll to position [30, 0]
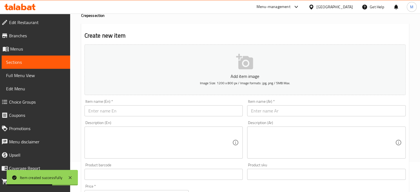
click at [286, 111] on input "text" at bounding box center [326, 110] width 158 height 11
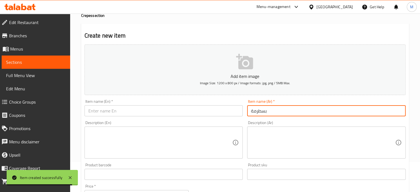
type input "بسطرمة"
click at [159, 113] on input "text" at bounding box center [163, 110] width 158 height 11
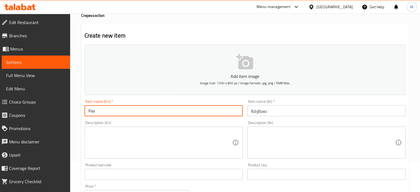
type input "Pastrami"
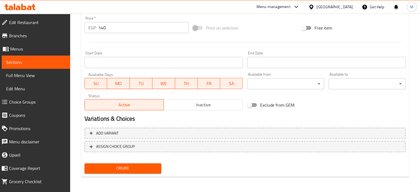
click at [125, 166] on span "Create" at bounding box center [123, 168] width 68 height 7
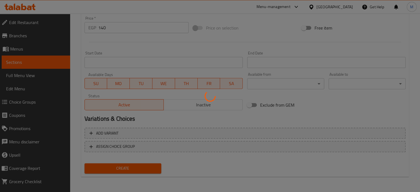
type input "0"
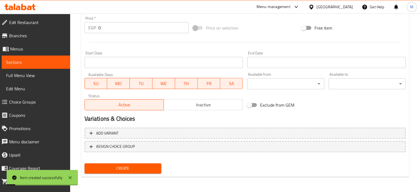
scroll to position [0, 0]
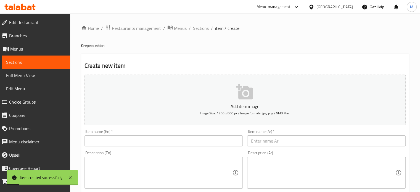
click at [270, 138] on input "text" at bounding box center [326, 140] width 158 height 11
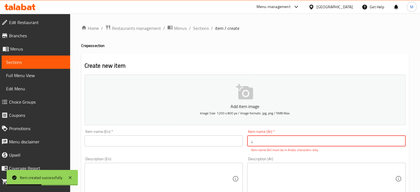
type input ";"
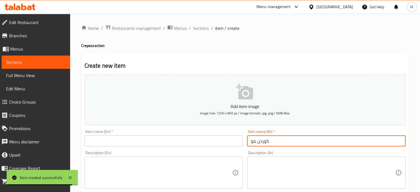
click at [270, 138] on input "كوردن بلو" at bounding box center [326, 140] width 158 height 11
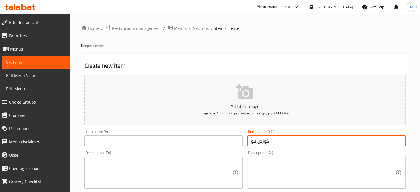
type input "كوردن بلو"
click at [145, 150] on div "Description (En) Description (En)" at bounding box center [163, 169] width 163 height 42
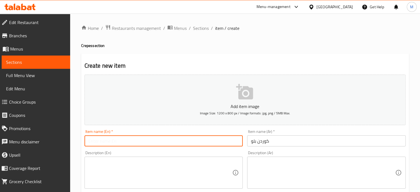
click at [150, 143] on input "text" at bounding box center [163, 140] width 158 height 11
paste input "Cordon Bleu"
type input "Cordon Bleu"
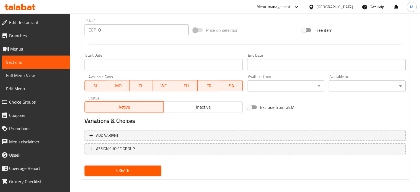
scroll to position [198, 0]
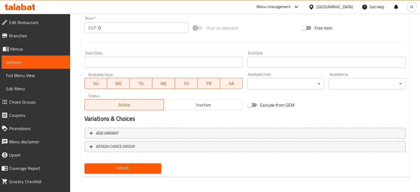
drag, startPoint x: 97, startPoint y: 31, endPoint x: 89, endPoint y: 31, distance: 7.7
click at [92, 31] on div "EGP 0 Price *" at bounding box center [136, 27] width 104 height 11
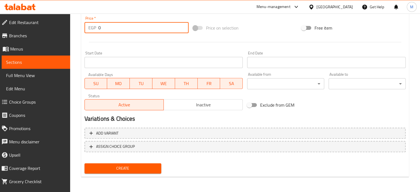
drag, startPoint x: 102, startPoint y: 26, endPoint x: 93, endPoint y: 28, distance: 8.4
click at [95, 28] on div "EGP 0 Price *" at bounding box center [136, 27] width 104 height 11
type input "150"
click at [134, 165] on span "Create" at bounding box center [123, 168] width 68 height 7
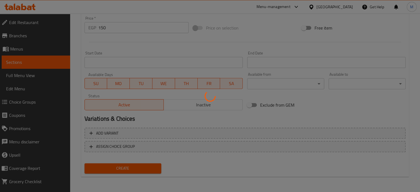
type input "0"
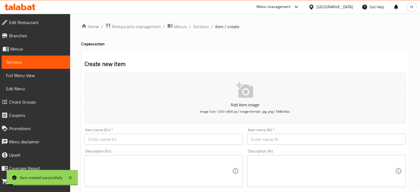
scroll to position [0, 0]
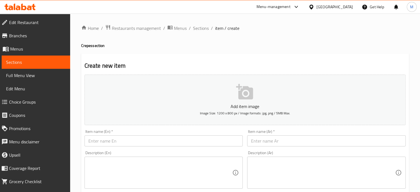
click at [199, 30] on span "Sections" at bounding box center [201, 28] width 16 height 7
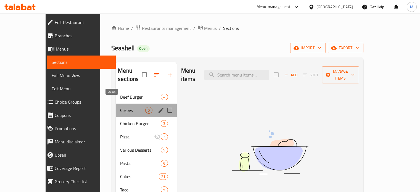
click at [126, 107] on span "Crepes" at bounding box center [132, 110] width 25 height 7
